Goal: Check status: Check status

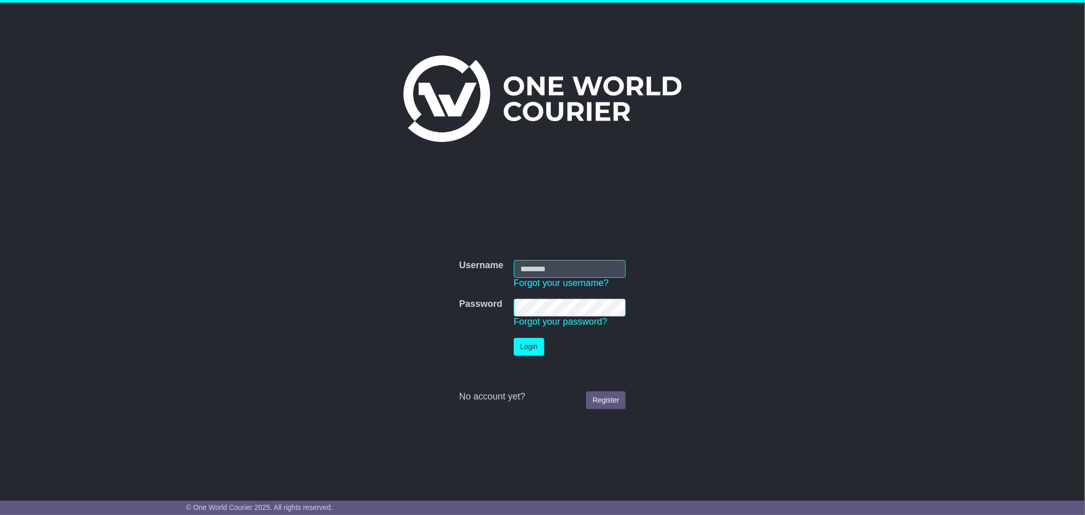
type input "********"
click at [538, 347] on button "Login" at bounding box center [529, 347] width 31 height 18
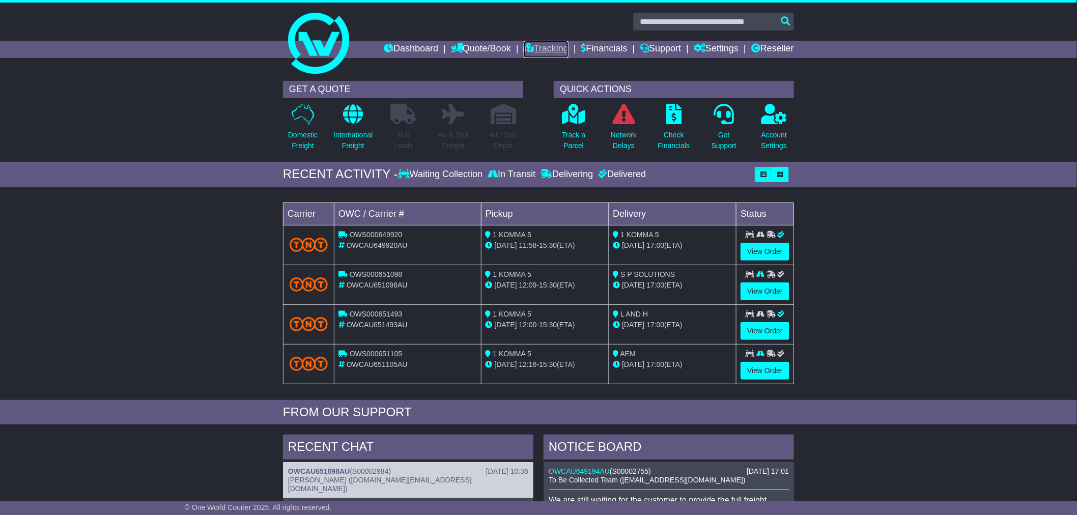
click at [533, 47] on link "Tracking" at bounding box center [546, 49] width 45 height 17
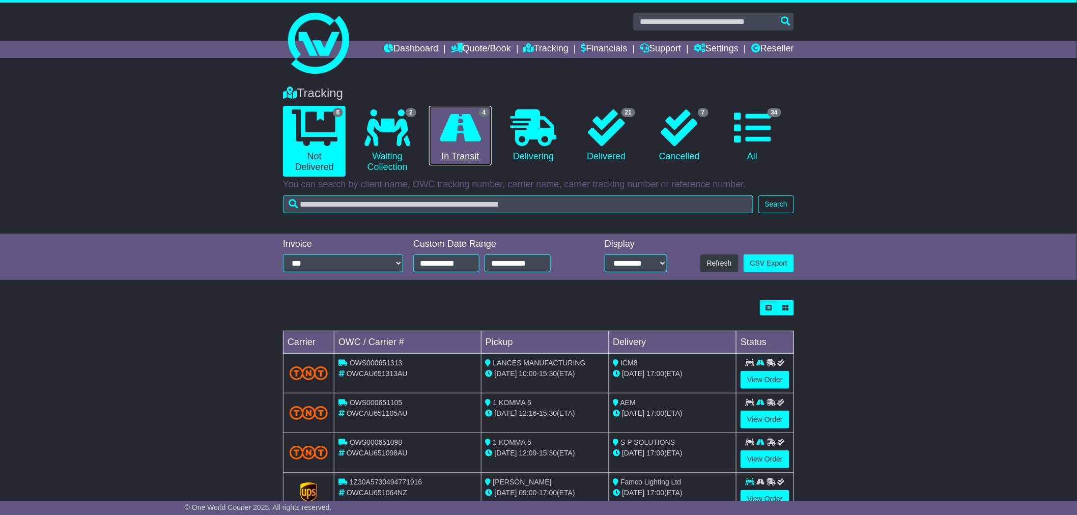
click at [459, 121] on icon at bounding box center [460, 127] width 41 height 37
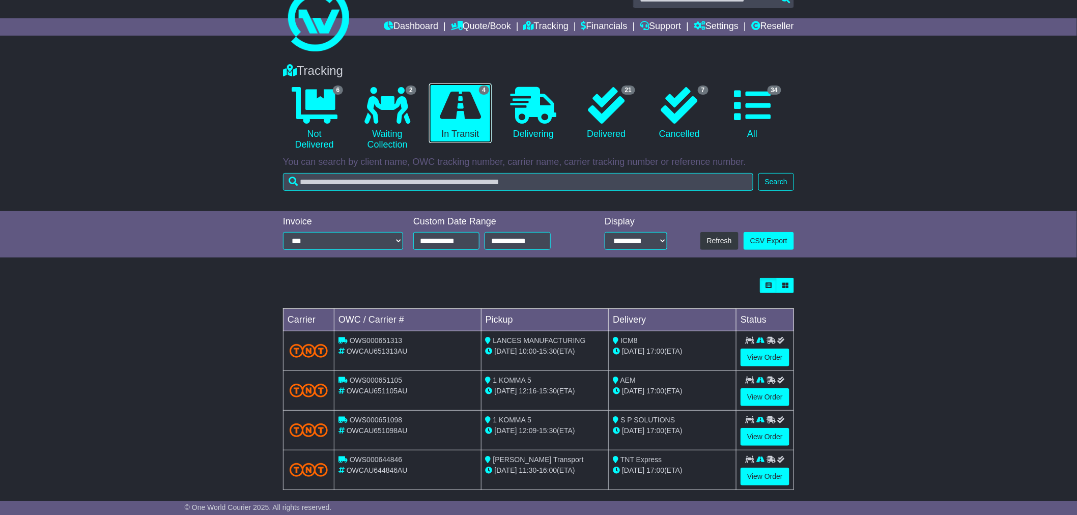
scroll to position [34, 0]
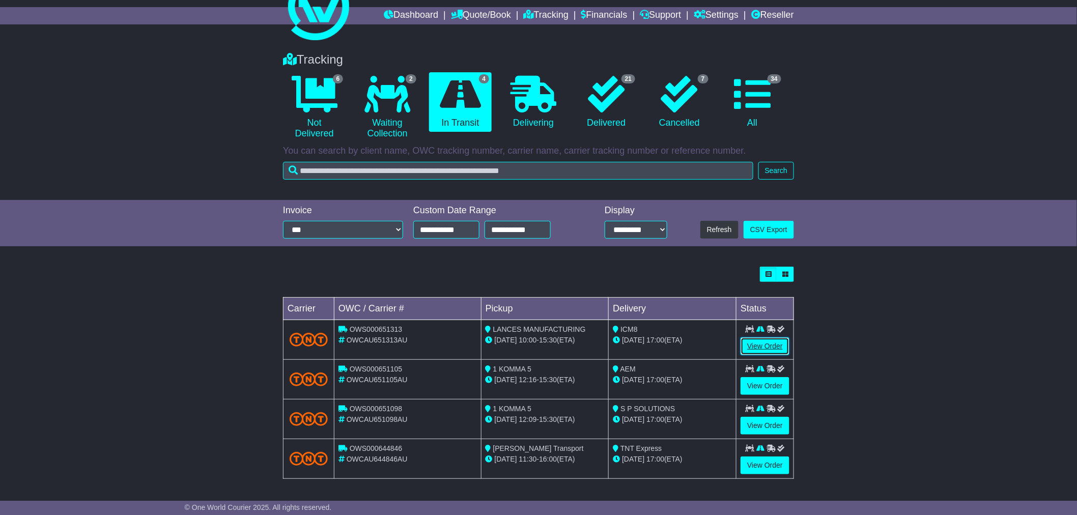
click at [772, 348] on link "View Order" at bounding box center [764, 346] width 49 height 18
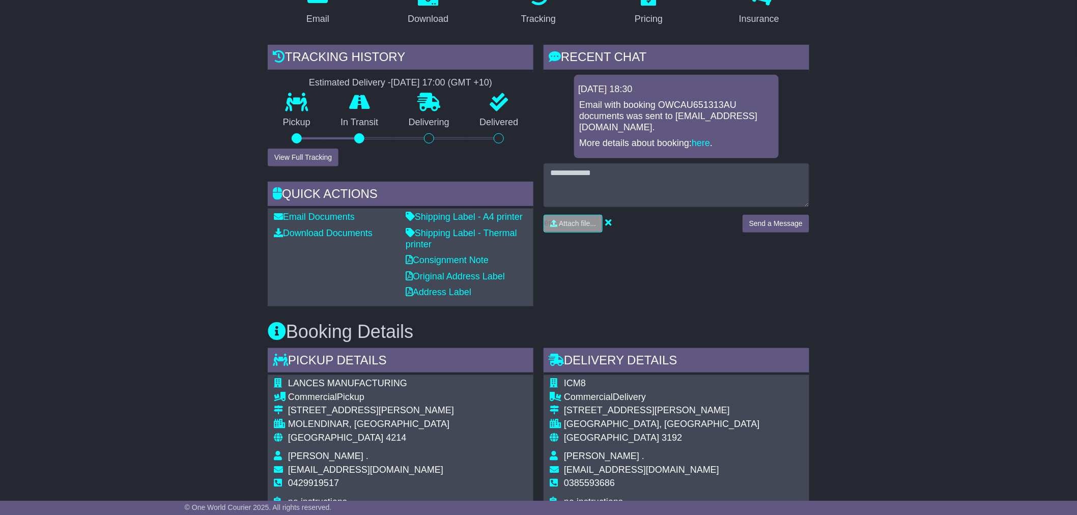
scroll to position [226, 0]
